Goal: Task Accomplishment & Management: Use online tool/utility

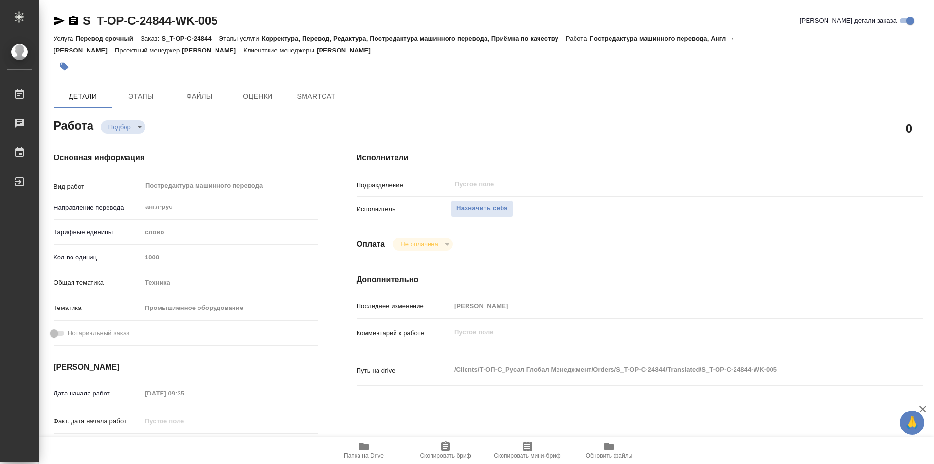
type textarea "x"
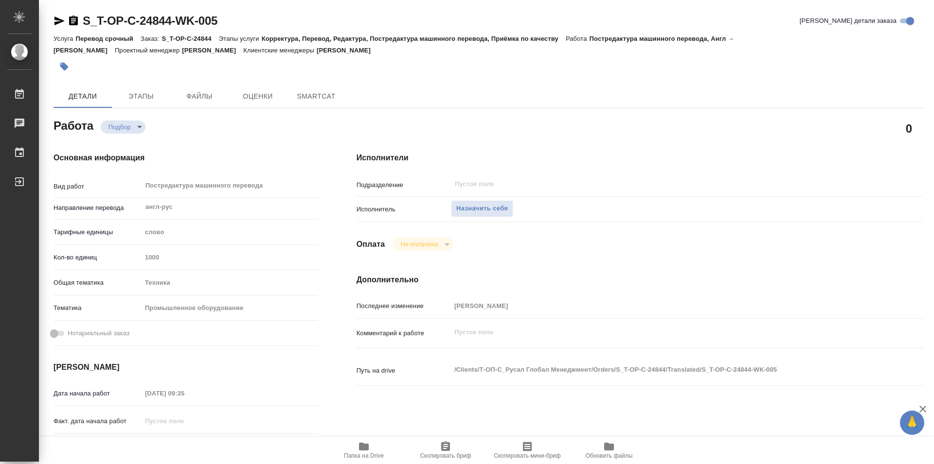
type textarea "x"
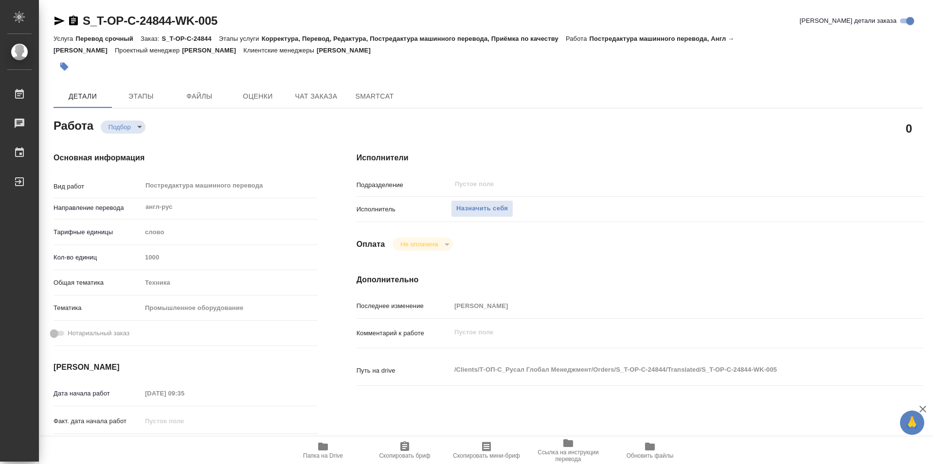
type textarea "x"
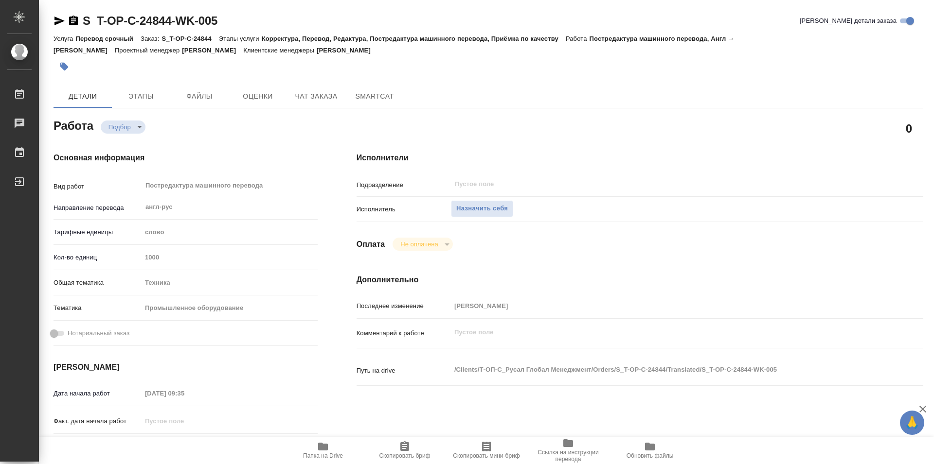
type textarea "x"
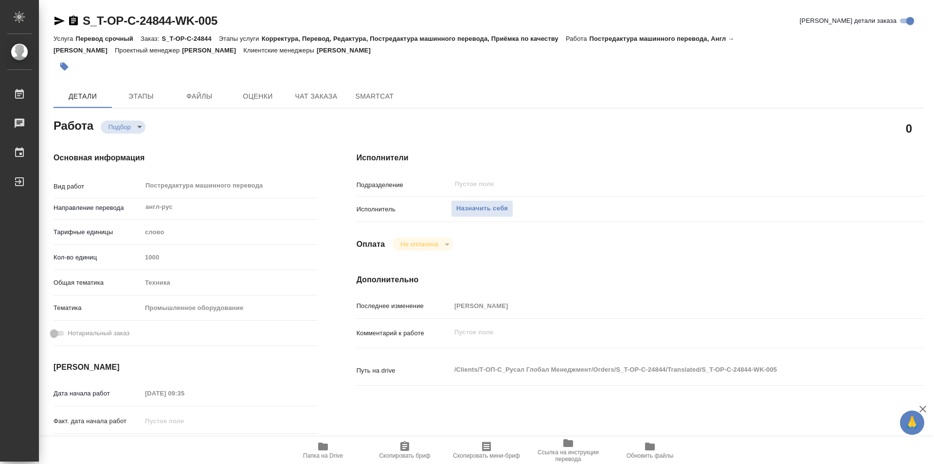
type textarea "x"
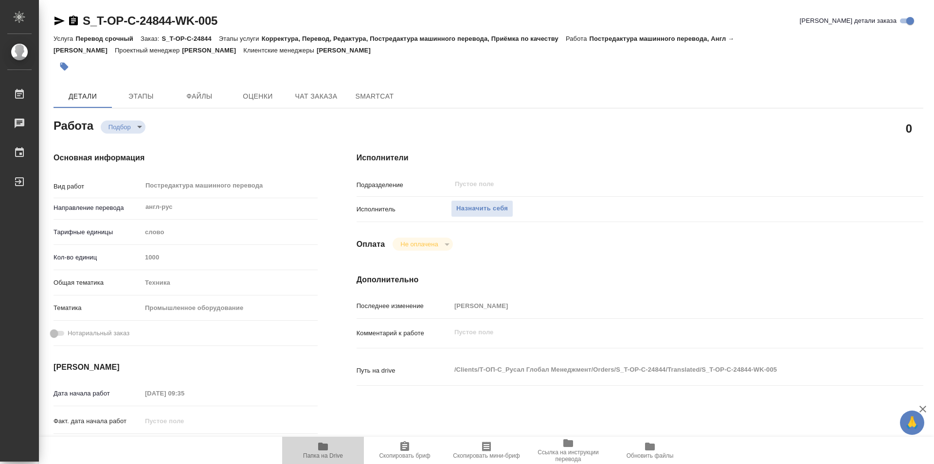
click at [320, 450] on icon "button" at bounding box center [323, 447] width 10 height 8
click at [476, 203] on span "Назначить себя" at bounding box center [482, 208] width 52 height 11
type textarea "x"
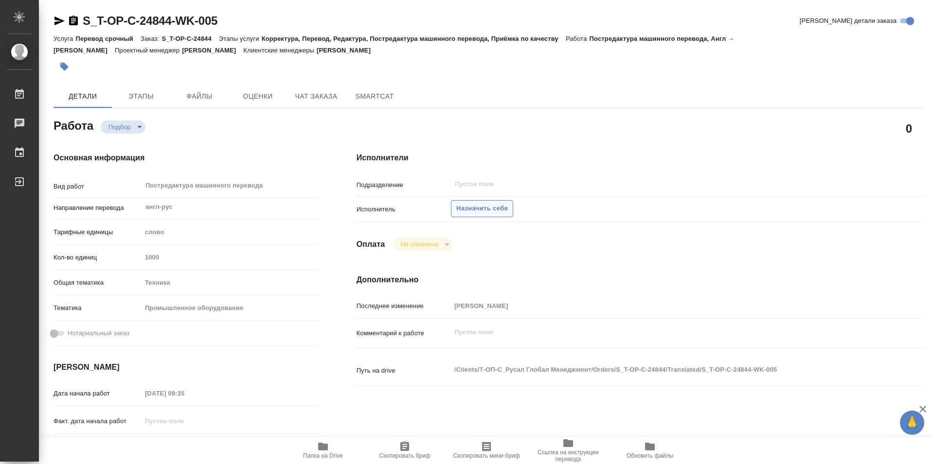
type textarea "x"
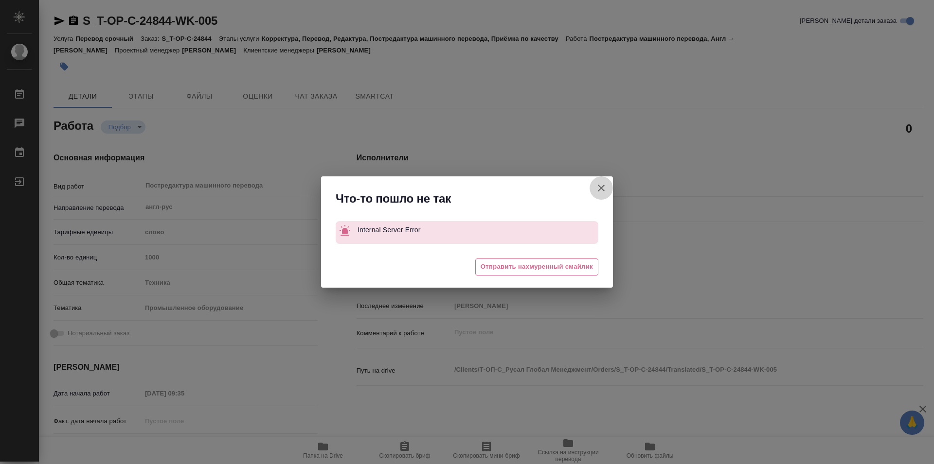
click at [603, 183] on icon "button" at bounding box center [601, 188] width 12 height 12
type textarea "x"
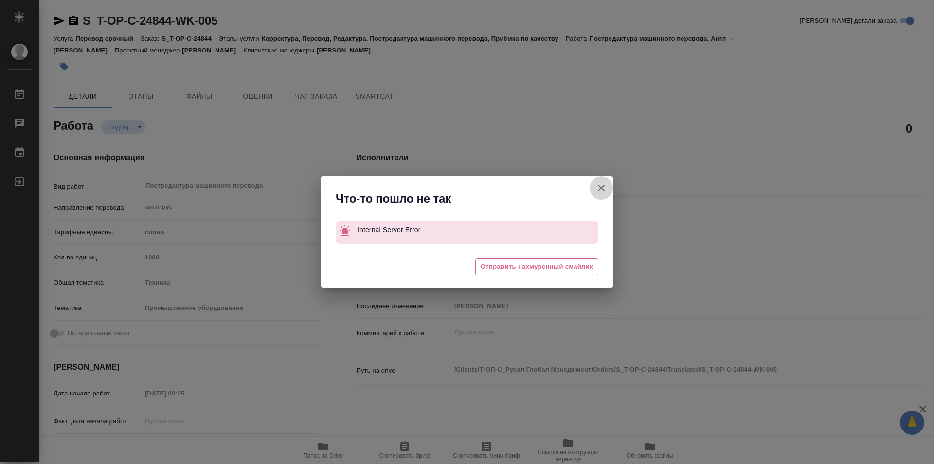
type textarea "x"
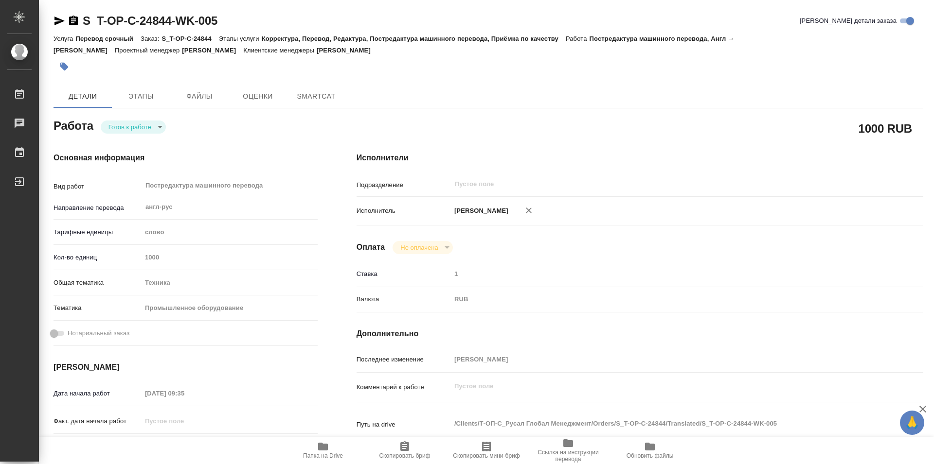
type textarea "x"
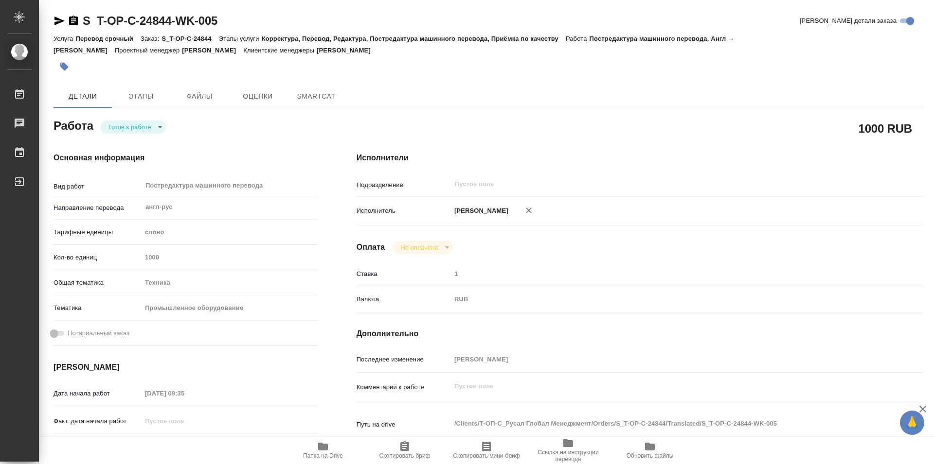
type textarea "x"
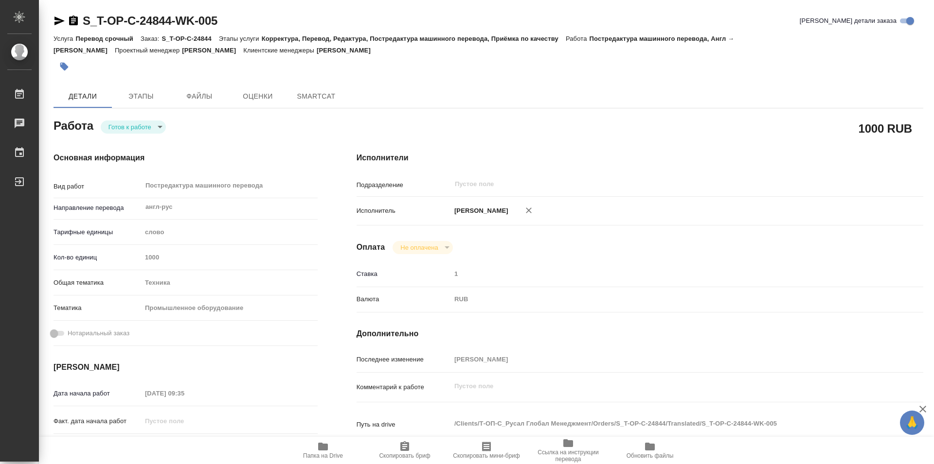
type textarea "x"
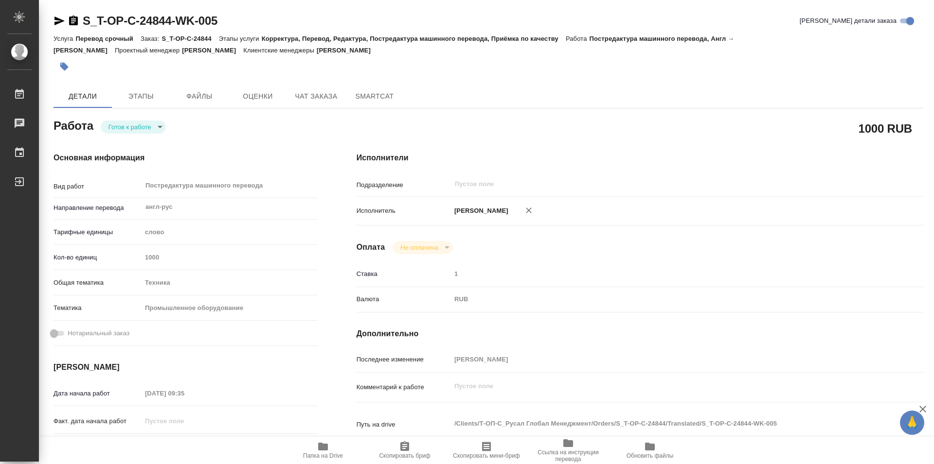
type textarea "x"
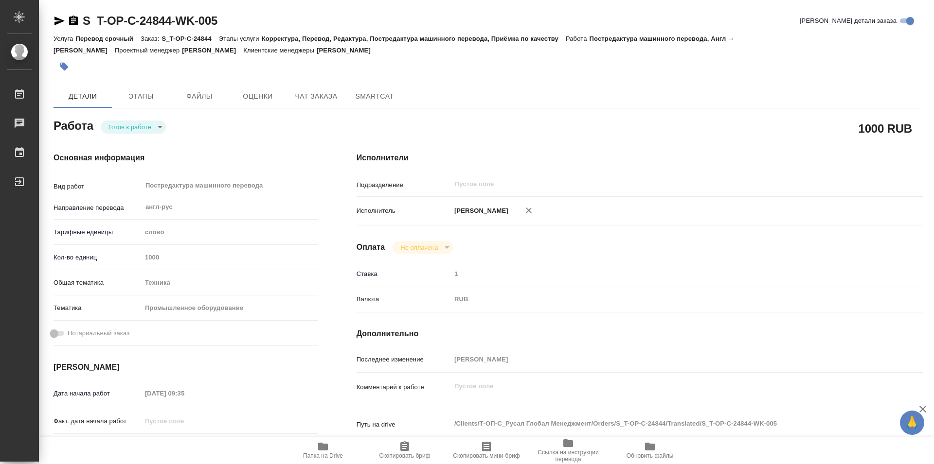
type textarea "x"
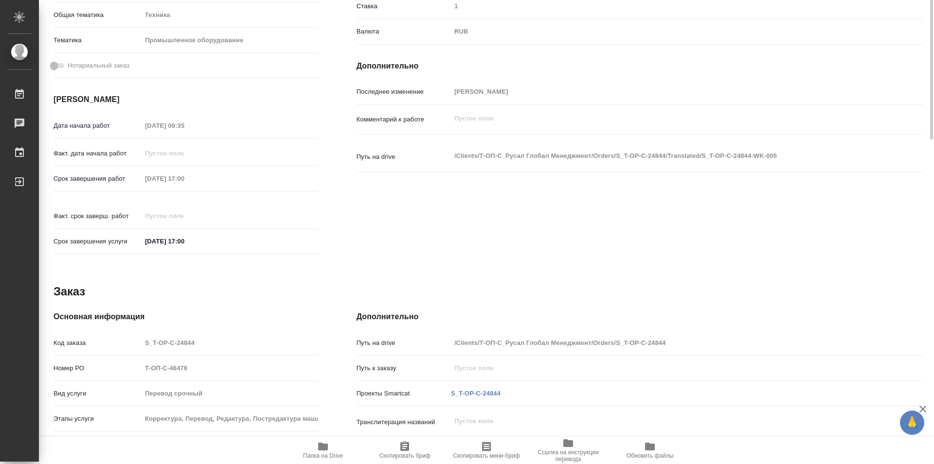
scroll to position [20, 0]
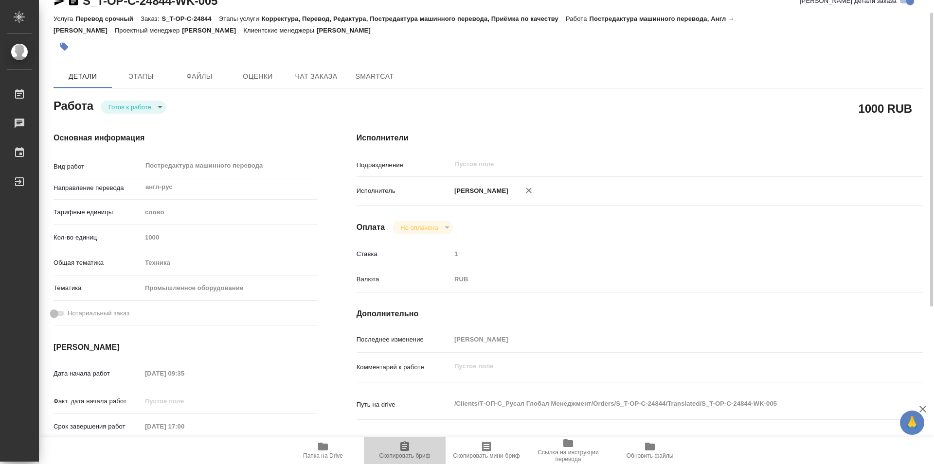
click at [402, 448] on icon "button" at bounding box center [404, 447] width 9 height 10
